Goal: Task Accomplishment & Management: Manage account settings

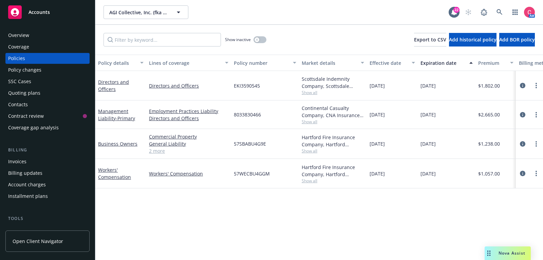
click at [48, 157] on div "Invoices" at bounding box center [47, 161] width 79 height 11
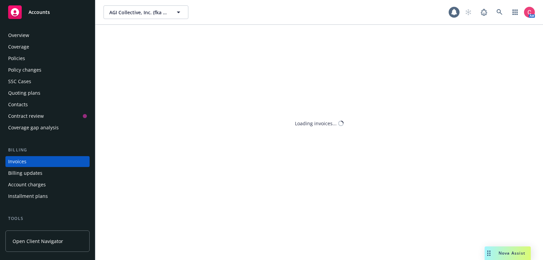
scroll to position [20, 0]
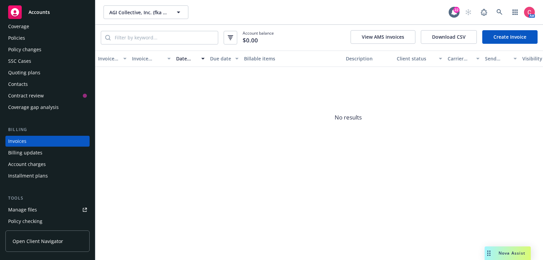
click at [512, 32] on link "Create Invoice" at bounding box center [509, 37] width 55 height 14
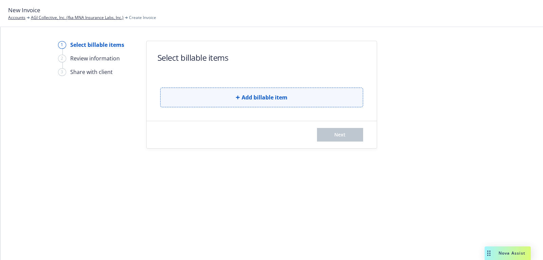
click at [263, 96] on span "Add billable item" at bounding box center [264, 97] width 46 height 8
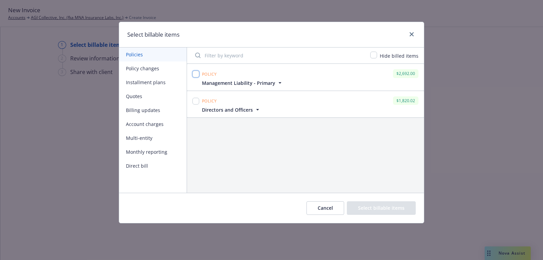
click at [196, 76] on input "checkbox" at bounding box center [195, 74] width 7 height 7
checkbox input "true"
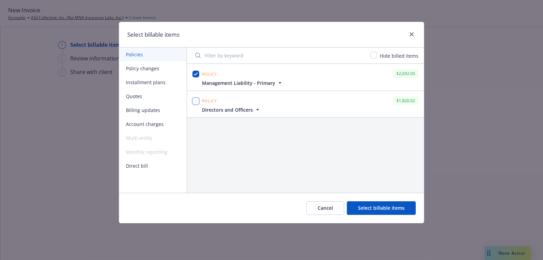
click at [196, 102] on input "checkbox" at bounding box center [195, 101] width 7 height 7
checkbox input "true"
click at [385, 208] on button "Select billable items" at bounding box center [381, 208] width 69 height 14
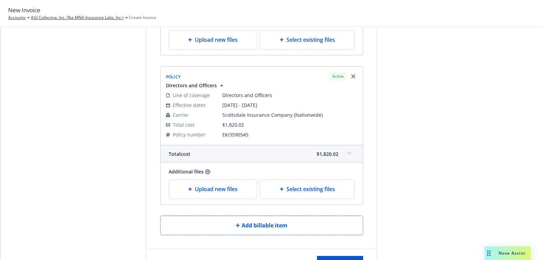
scroll to position [187, 0]
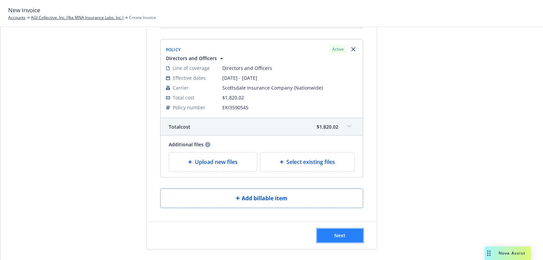
click at [339, 236] on span "Next" at bounding box center [339, 235] width 11 height 6
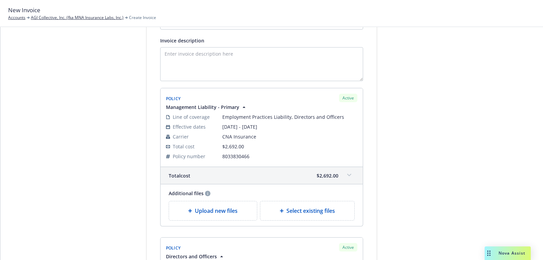
scroll to position [0, 0]
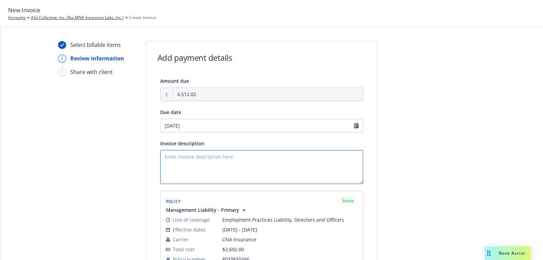
click at [245, 158] on textarea "Invoice description" at bounding box center [261, 167] width 203 height 34
type textarea "25 MGMT and D&O Excess Policies"
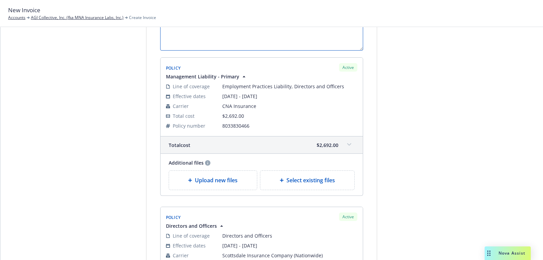
scroll to position [270, 0]
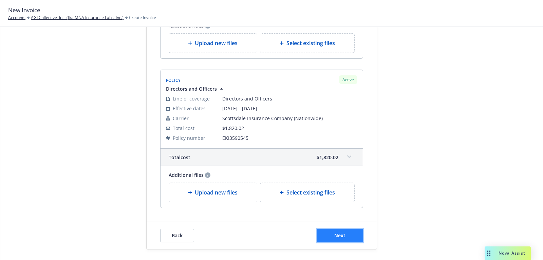
click at [356, 233] on button "Next" at bounding box center [340, 236] width 46 height 14
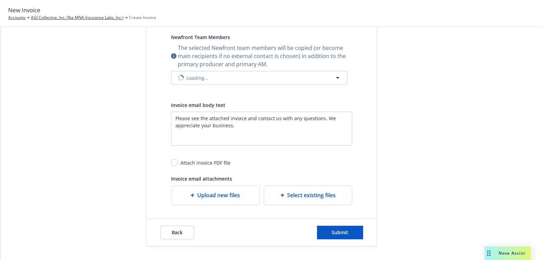
scroll to position [175, 0]
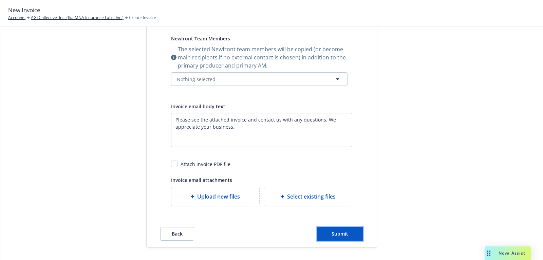
click at [356, 233] on button "Submit" at bounding box center [340, 234] width 46 height 14
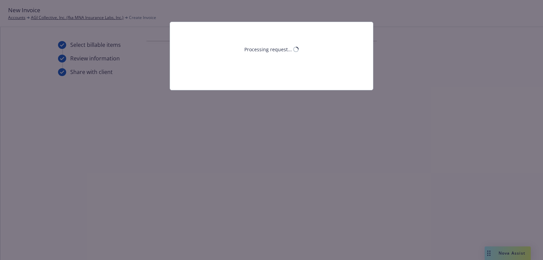
scroll to position [0, 0]
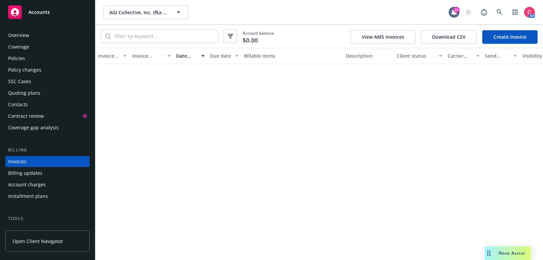
scroll to position [20, 0]
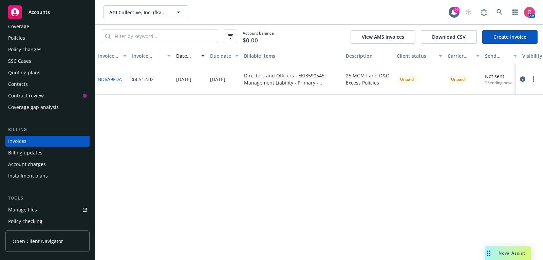
click at [526, 80] on button "button" at bounding box center [522, 79] width 8 height 8
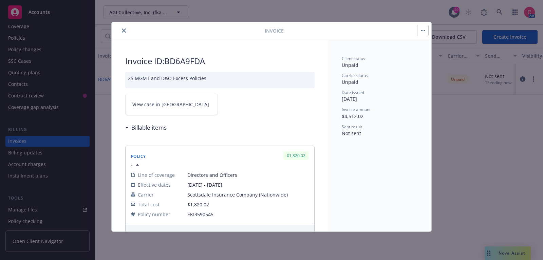
click at [122, 28] on icon "close" at bounding box center [124, 30] width 4 height 4
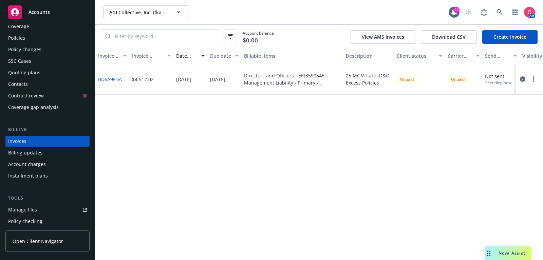
click at [535, 83] on div at bounding box center [527, 79] width 19 height 8
click at [535, 81] on button "button" at bounding box center [533, 79] width 8 height 8
click at [511, 136] on link "Make it visible in client dash" at bounding box center [493, 134] width 86 height 14
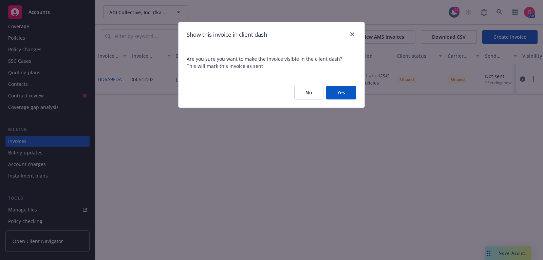
click at [353, 88] on button "Yes" at bounding box center [341, 93] width 30 height 14
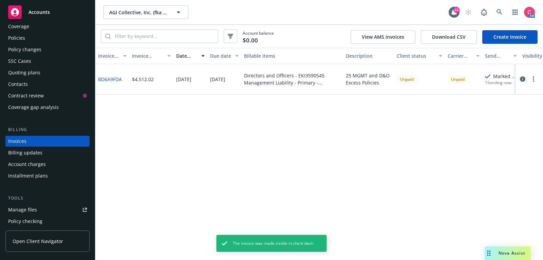
click at [534, 79] on button "button" at bounding box center [533, 79] width 8 height 8
click at [399, 160] on div "Invoice ID Invoice amount Date issued Due date Billable items Description Clien…" at bounding box center [318, 154] width 447 height 212
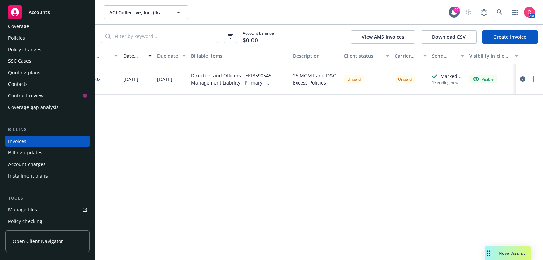
scroll to position [0, 58]
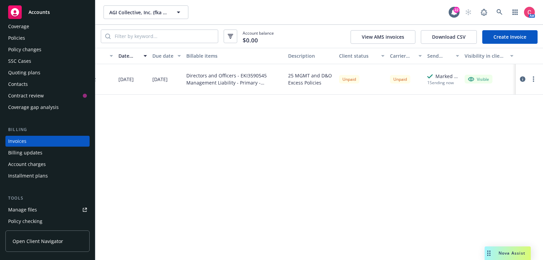
click at [444, 83] on div "1 Sending now" at bounding box center [443, 83] width 32 height 6
click at [541, 82] on div at bounding box center [528, 79] width 27 height 31
click at [536, 81] on button "button" at bounding box center [533, 79] width 8 height 8
click at [484, 188] on link "Void" at bounding box center [493, 188] width 86 height 14
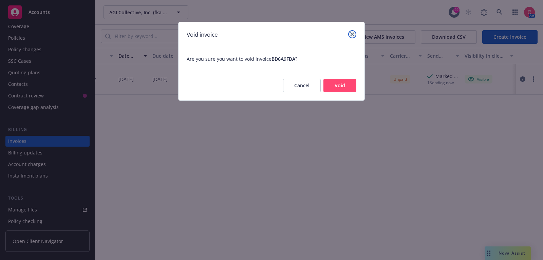
click at [349, 33] on link "close" at bounding box center [352, 34] width 8 height 8
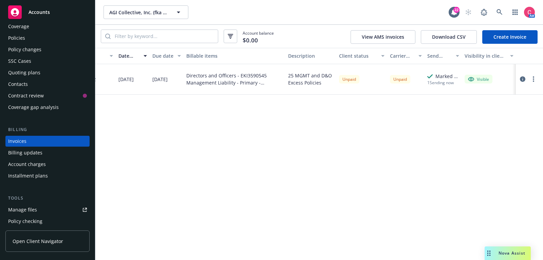
scroll to position [0, 0]
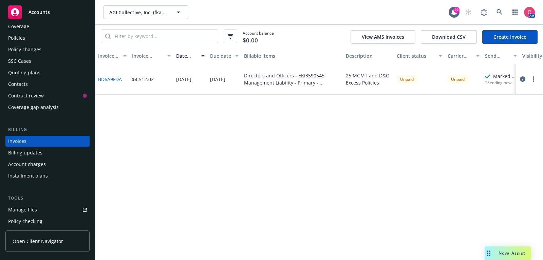
click at [522, 82] on button "button" at bounding box center [522, 79] width 8 height 8
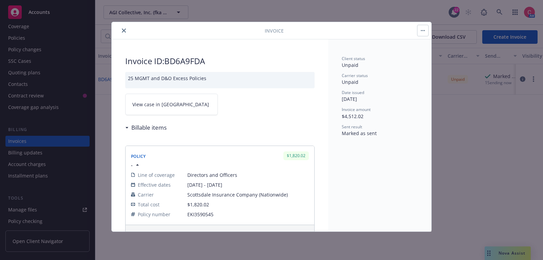
click at [165, 109] on link "View case in [GEOGRAPHIC_DATA]" at bounding box center [171, 104] width 93 height 21
click at [123, 31] on icon "close" at bounding box center [124, 30] width 4 height 4
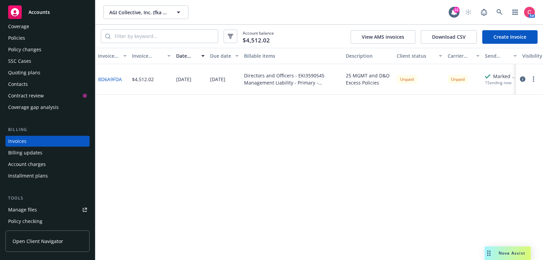
click at [113, 77] on link "BD6A9FDA" at bounding box center [110, 79] width 24 height 7
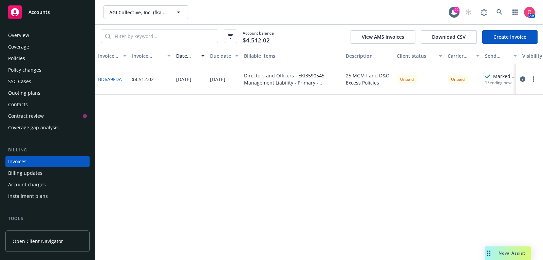
click at [38, 33] on div "Overview" at bounding box center [47, 35] width 79 height 11
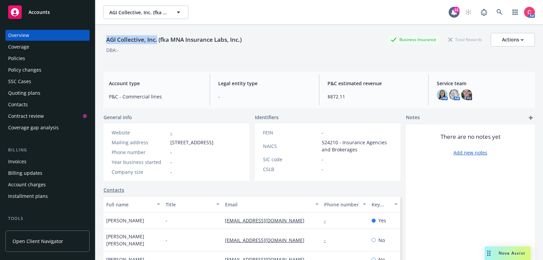
drag, startPoint x: 107, startPoint y: 41, endPoint x: 157, endPoint y: 42, distance: 49.5
click at [157, 42] on div "AGI Collective, Inc. (fka MNA Insurance Labs, Inc.)" at bounding box center [173, 39] width 141 height 9
copy div "AGI Collective, Inc."
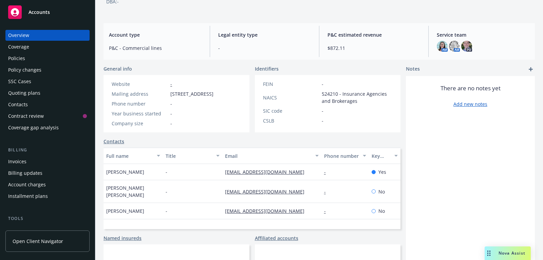
scroll to position [54, 0]
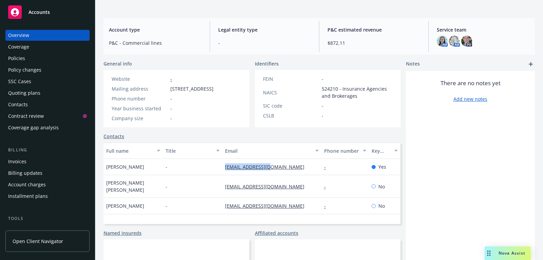
drag, startPoint x: 283, startPoint y: 174, endPoint x: 205, endPoint y: 175, distance: 77.7
click at [205, 175] on div "[PERSON_NAME] - [EMAIL_ADDRESS][DOMAIN_NAME] - Yes" at bounding box center [251, 167] width 297 height 16
copy div "[EMAIL_ADDRESS][DOMAIN_NAME]"
click at [72, 75] on div "Policy changes" at bounding box center [47, 69] width 79 height 11
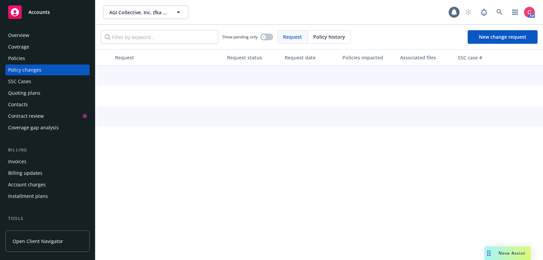
click at [69, 60] on div "Policies" at bounding box center [47, 58] width 79 height 11
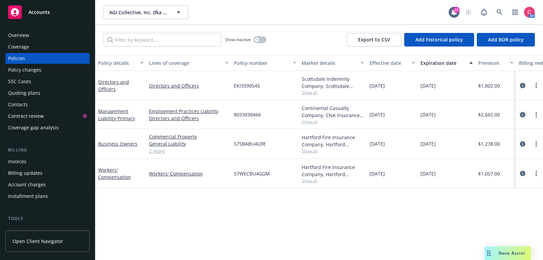
click at [521, 115] on icon "circleInformation" at bounding box center [522, 114] width 5 height 5
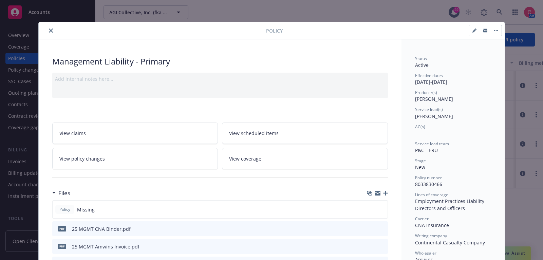
click at [50, 27] on button "close" at bounding box center [51, 30] width 8 height 8
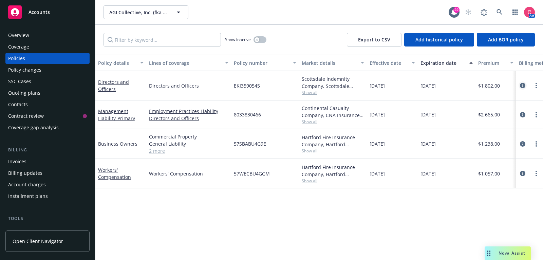
click at [525, 85] on icon "circleInformation" at bounding box center [522, 85] width 5 height 5
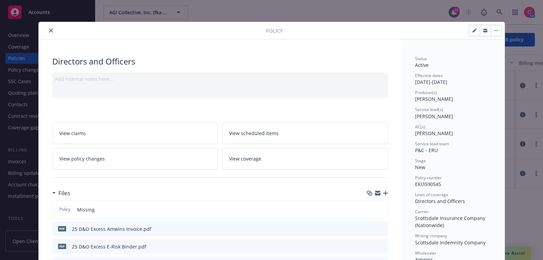
click at [55, 28] on div at bounding box center [153, 30] width 224 height 8
click at [47, 29] on button "close" at bounding box center [51, 30] width 8 height 8
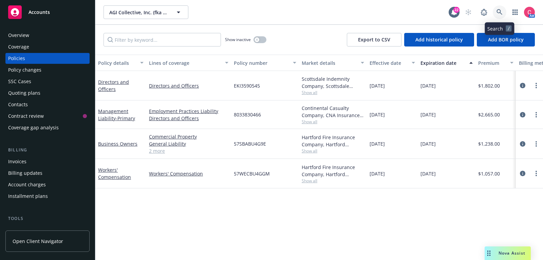
click at [500, 12] on icon at bounding box center [499, 12] width 6 height 6
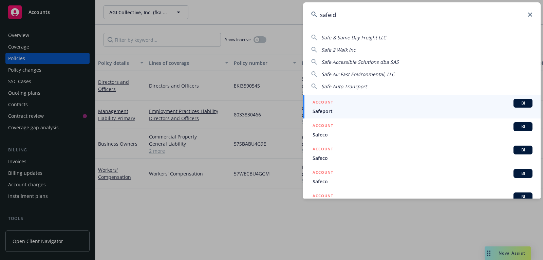
type input "safeide"
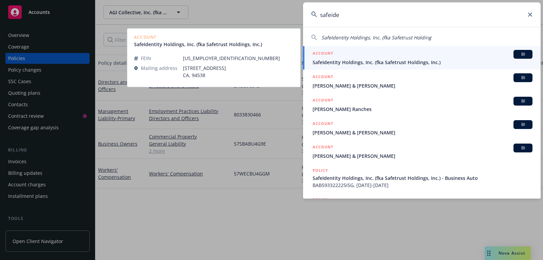
click at [477, 55] on div "ACCOUNT BI" at bounding box center [422, 54] width 220 height 9
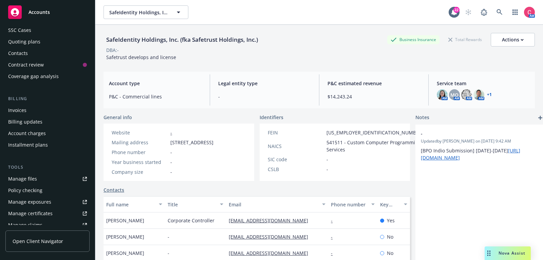
scroll to position [57, 0]
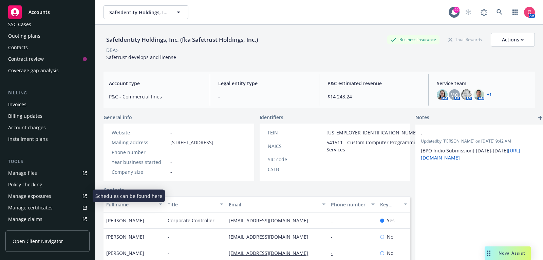
click at [66, 199] on link "Manage exposures" at bounding box center [47, 196] width 84 height 11
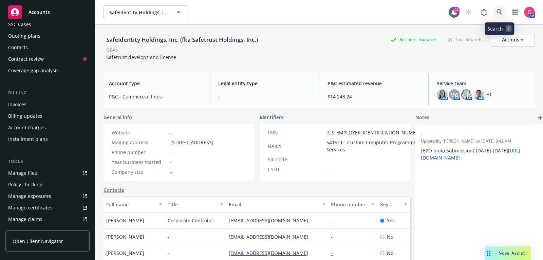
click at [504, 11] on link at bounding box center [499, 12] width 14 height 14
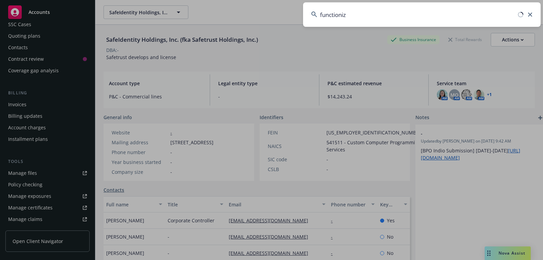
type input "functionize"
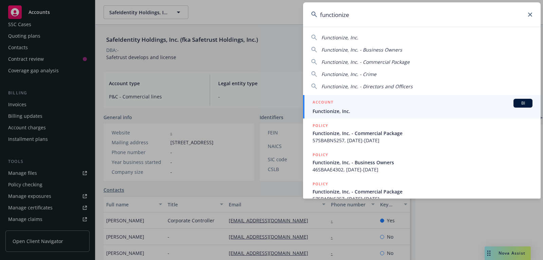
click at [449, 101] on div "ACCOUNT BI" at bounding box center [422, 103] width 220 height 9
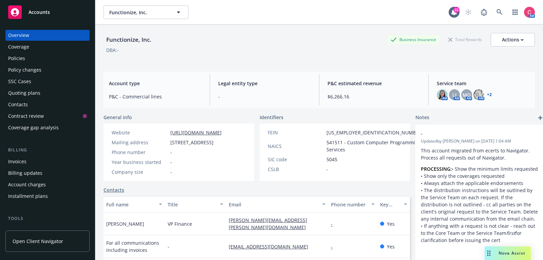
click at [22, 59] on div "Policies" at bounding box center [16, 58] width 17 height 11
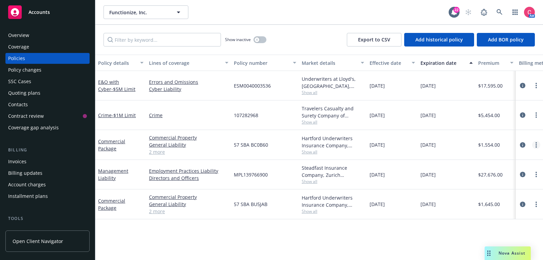
click at [534, 147] on link "more" at bounding box center [536, 145] width 8 height 8
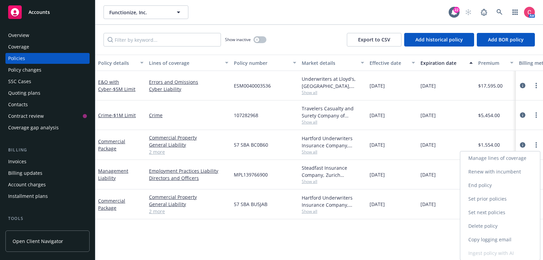
click at [514, 182] on link "End policy" at bounding box center [500, 185] width 80 height 14
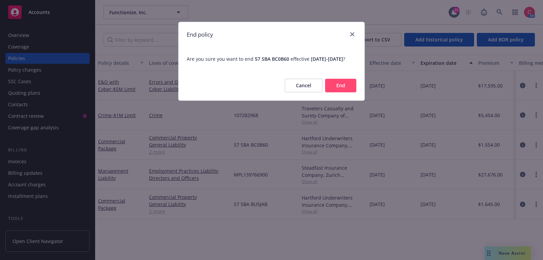
click at [345, 92] on button "End" at bounding box center [340, 86] width 31 height 14
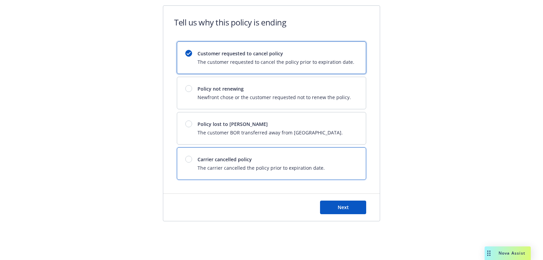
click at [329, 157] on div "Carrier cancelled policy The carrier cancelled the policy prior to expiration d…" at bounding box center [271, 164] width 189 height 32
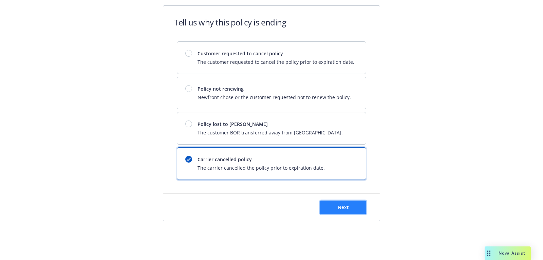
click at [339, 207] on span "Next" at bounding box center [342, 207] width 11 height 6
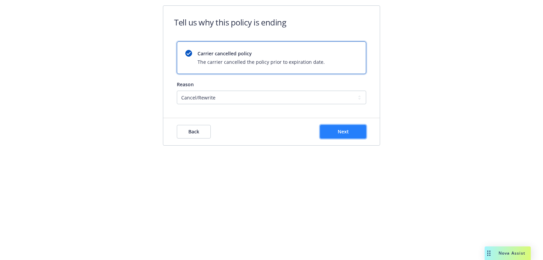
click at [328, 128] on button "Next" at bounding box center [343, 132] width 46 height 14
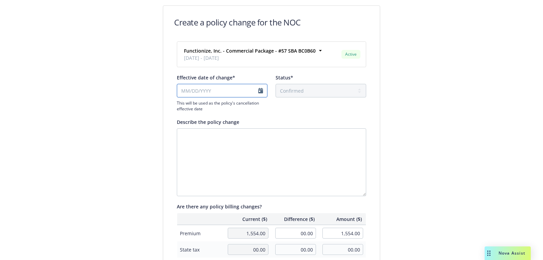
click at [227, 87] on input "Effective date of change*" at bounding box center [222, 91] width 91 height 14
select select "September"
select select "2025"
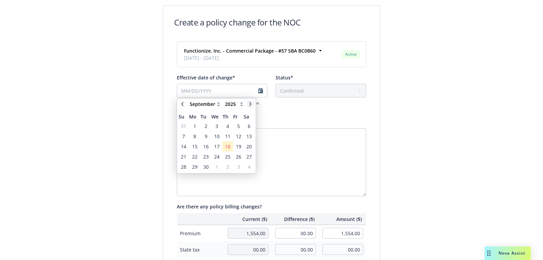
click at [250, 104] on icon "chevronRight" at bounding box center [250, 104] width 2 height 4
select select "November"
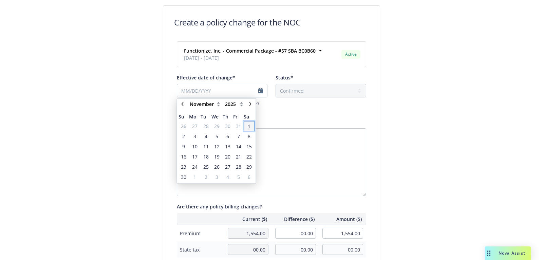
click at [250, 127] on span "1" at bounding box center [249, 125] width 3 height 7
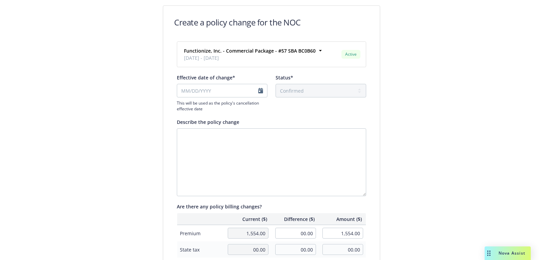
type input "[DATE]"
click at [250, 135] on textarea "Describe the policy change" at bounding box center [271, 162] width 189 height 68
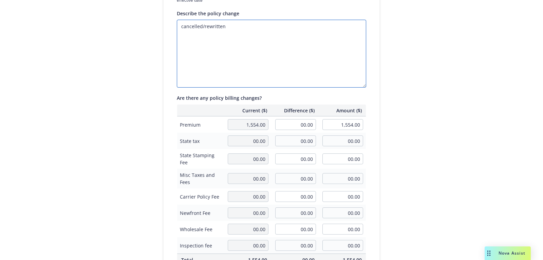
scroll to position [120, 0]
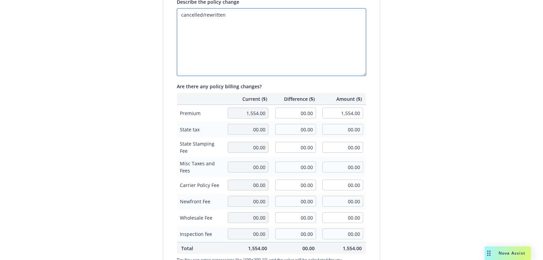
type textarea "cancelled/rewritten"
click at [301, 109] on input "00.00" at bounding box center [295, 113] width 41 height 11
type input "-507.00"
type input "1,047.00"
click at [411, 134] on div "Create a policy change for the NOC Functionize, Inc. - Commercial Package - #57…" at bounding box center [271, 112] width 543 height 465
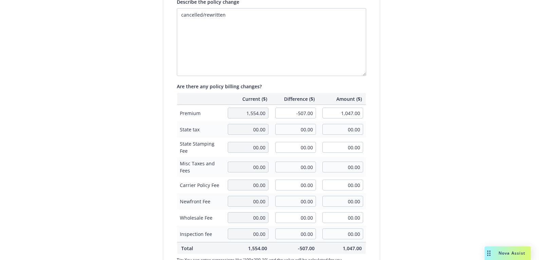
scroll to position [204, 0]
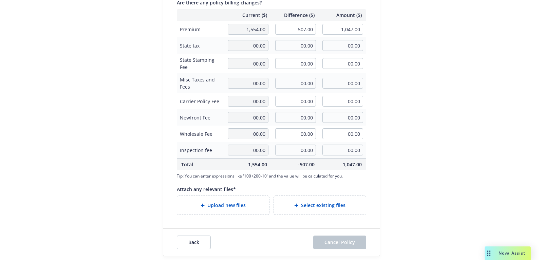
click at [243, 205] on span "Upload new files" at bounding box center [226, 204] width 38 height 7
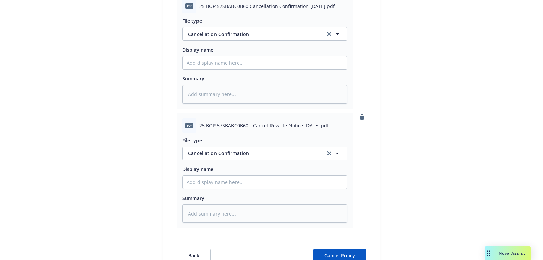
scroll to position [442, 0]
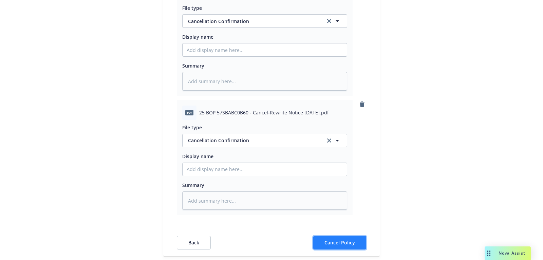
click at [339, 239] on span "Cancel Policy" at bounding box center [339, 242] width 31 height 6
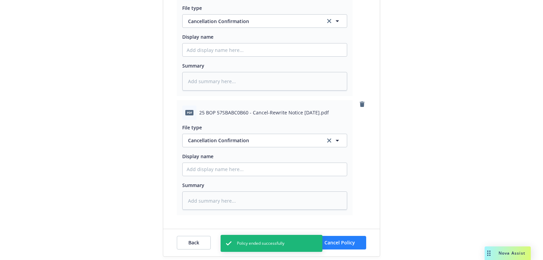
type textarea "x"
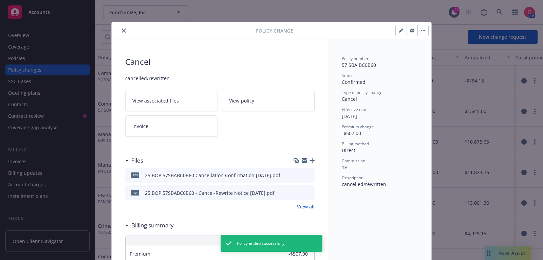
scroll to position [20, 0]
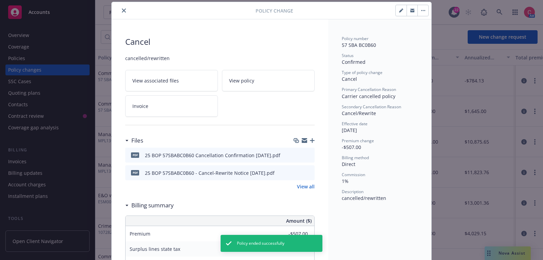
click at [127, 11] on button "close" at bounding box center [124, 10] width 8 height 8
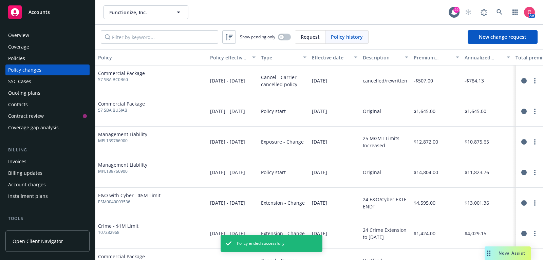
click at [64, 61] on div "Policies" at bounding box center [47, 58] width 79 height 11
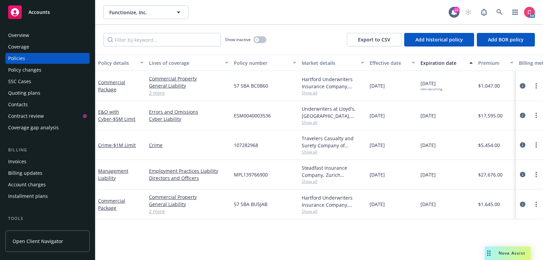
click at [523, 85] on icon "circleInformation" at bounding box center [522, 85] width 5 height 5
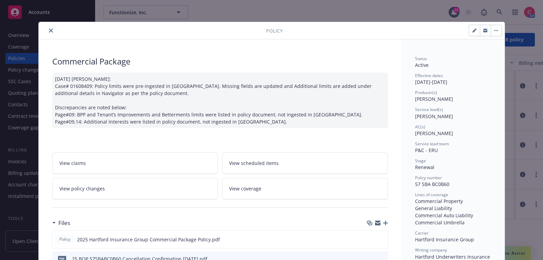
scroll to position [20, 0]
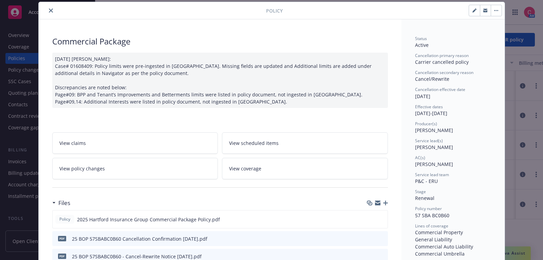
type input "$1,047.00"
click at [52, 9] on icon "close" at bounding box center [51, 10] width 4 height 4
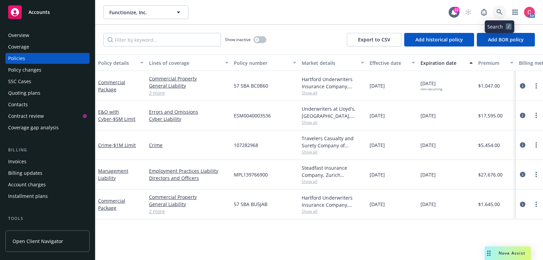
click at [501, 13] on icon at bounding box center [499, 12] width 6 height 6
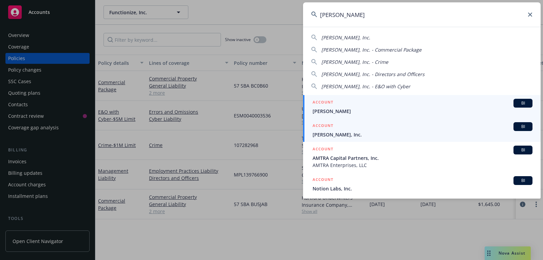
type input "[PERSON_NAME]"
click at [499, 134] on span "[PERSON_NAME], Inc." at bounding box center [422, 134] width 220 height 7
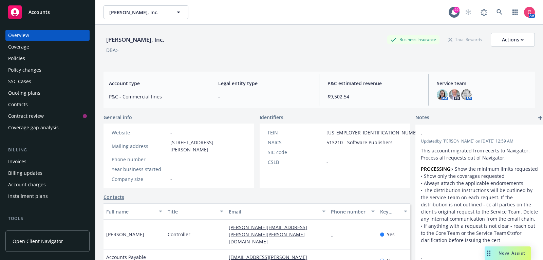
click at [72, 61] on div "Policies" at bounding box center [47, 58] width 79 height 11
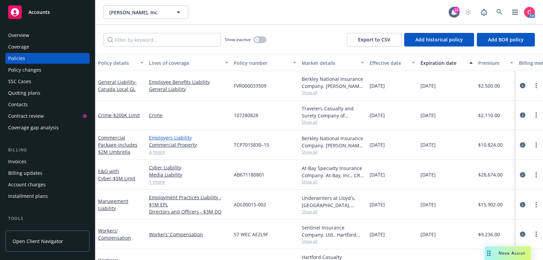
scroll to position [46, 0]
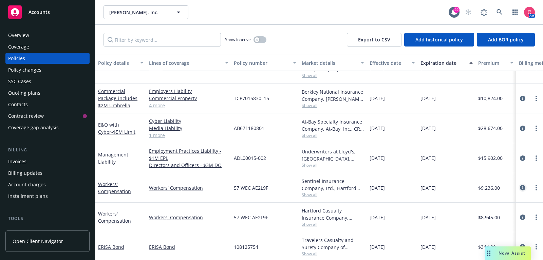
click at [523, 189] on icon "circleInformation" at bounding box center [522, 187] width 5 height 5
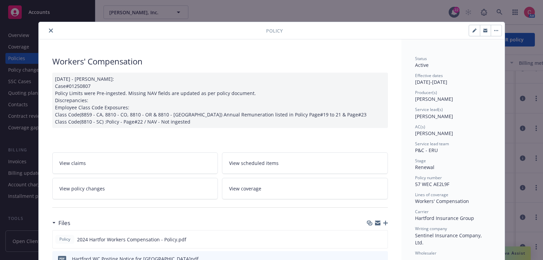
click at [383, 216] on div "Files" at bounding box center [219, 223] width 335 height 14
click at [385, 220] on div at bounding box center [377, 222] width 21 height 5
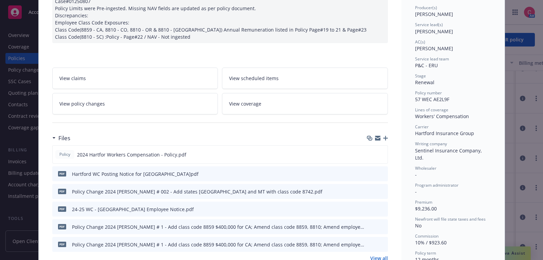
scroll to position [91, 0]
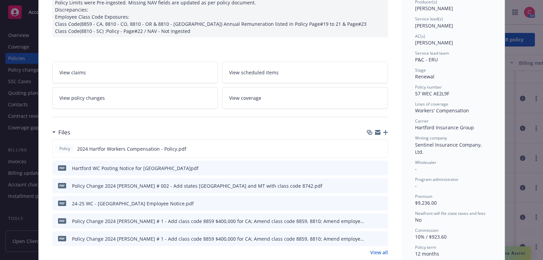
click at [381, 167] on icon "preview file" at bounding box center [381, 167] width 6 height 5
click at [387, 131] on icon "button" at bounding box center [385, 132] width 5 height 5
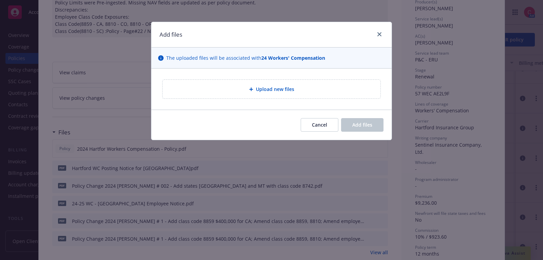
click at [313, 103] on div "Upload new files" at bounding box center [271, 89] width 240 height 41
click at [310, 92] on div "Upload new files" at bounding box center [271, 89] width 207 height 8
type textarea "x"
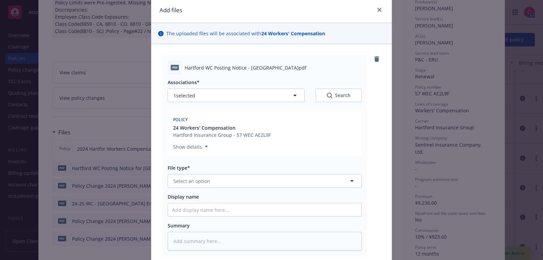
scroll to position [38, 0]
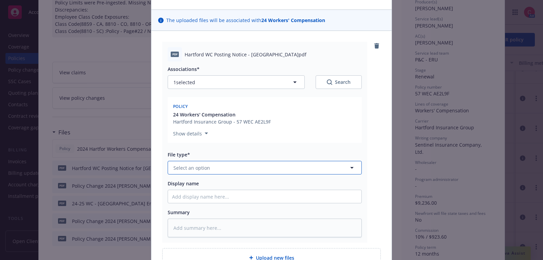
click at [312, 163] on button "Select an option" at bounding box center [265, 168] width 194 height 14
type input "othe"
click at [303, 179] on div "Other" at bounding box center [264, 186] width 193 height 18
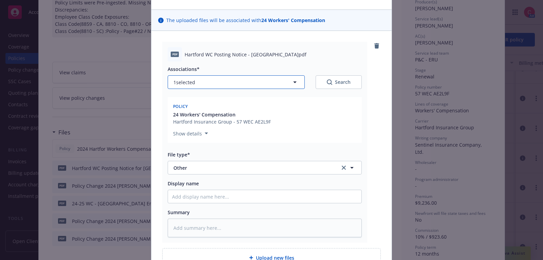
click at [248, 82] on button "1 selected" at bounding box center [236, 82] width 137 height 14
type textarea "x"
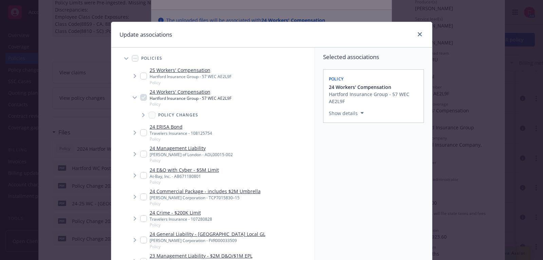
click at [143, 75] on input "Tree Example" at bounding box center [143, 76] width 7 height 7
checkbox input "true"
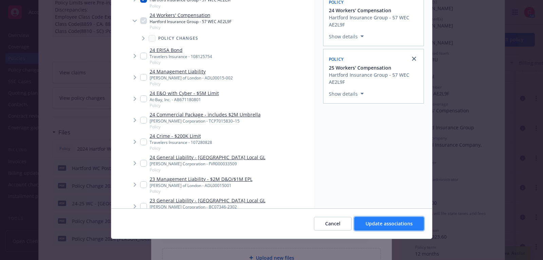
click at [377, 224] on span "Update associations" at bounding box center [388, 223] width 47 height 6
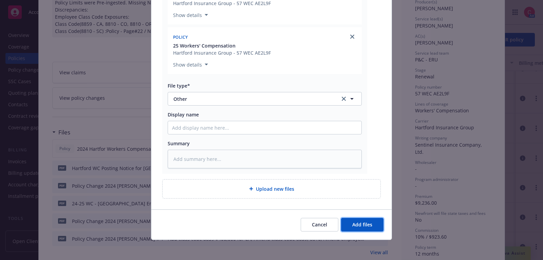
click at [354, 221] on span "Add files" at bounding box center [362, 224] width 20 height 6
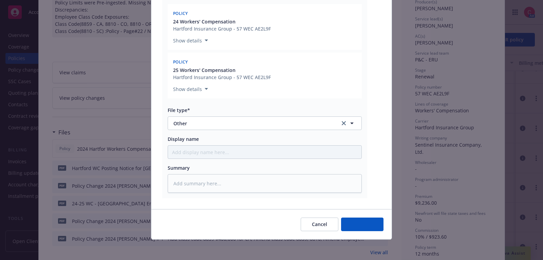
type textarea "x"
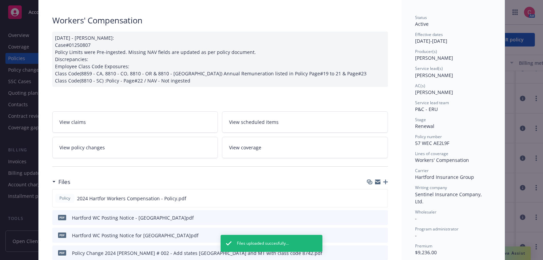
scroll to position [0, 0]
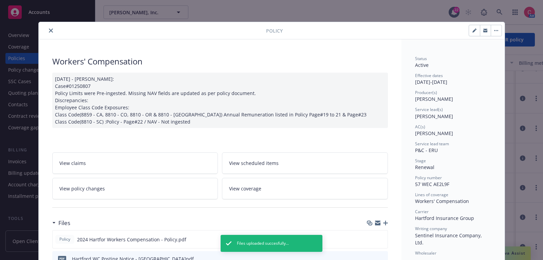
click at [52, 31] on icon "close" at bounding box center [51, 30] width 4 height 4
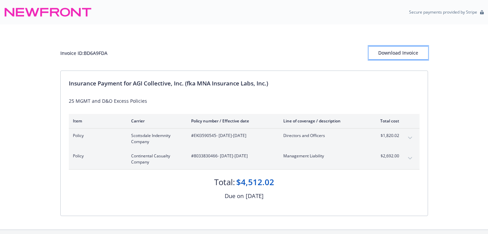
click at [401, 50] on div "Download Invoice" at bounding box center [398, 52] width 59 height 13
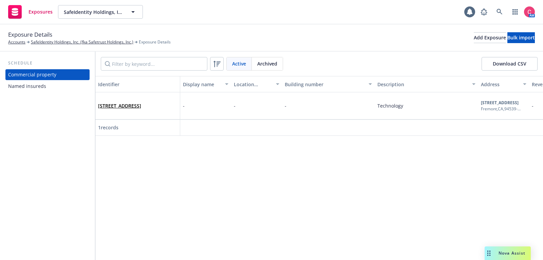
click at [59, 89] on div "Named insureds" at bounding box center [47, 86] width 79 height 11
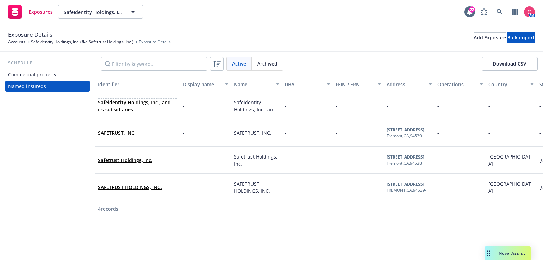
click at [133, 105] on link "Safeidentity Holdings, Inc., and its subsidiaries" at bounding box center [134, 106] width 73 height 14
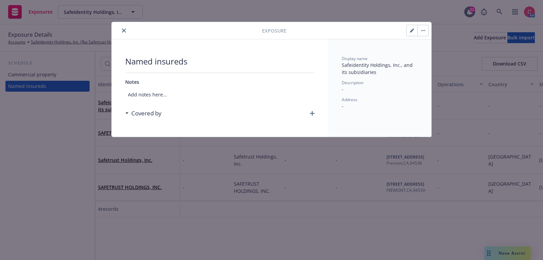
click at [425, 30] on icon "button" at bounding box center [424, 30] width 1 height 1
click at [433, 47] on link "Archive" at bounding box center [437, 49] width 39 height 14
